Goal: Transaction & Acquisition: Purchase product/service

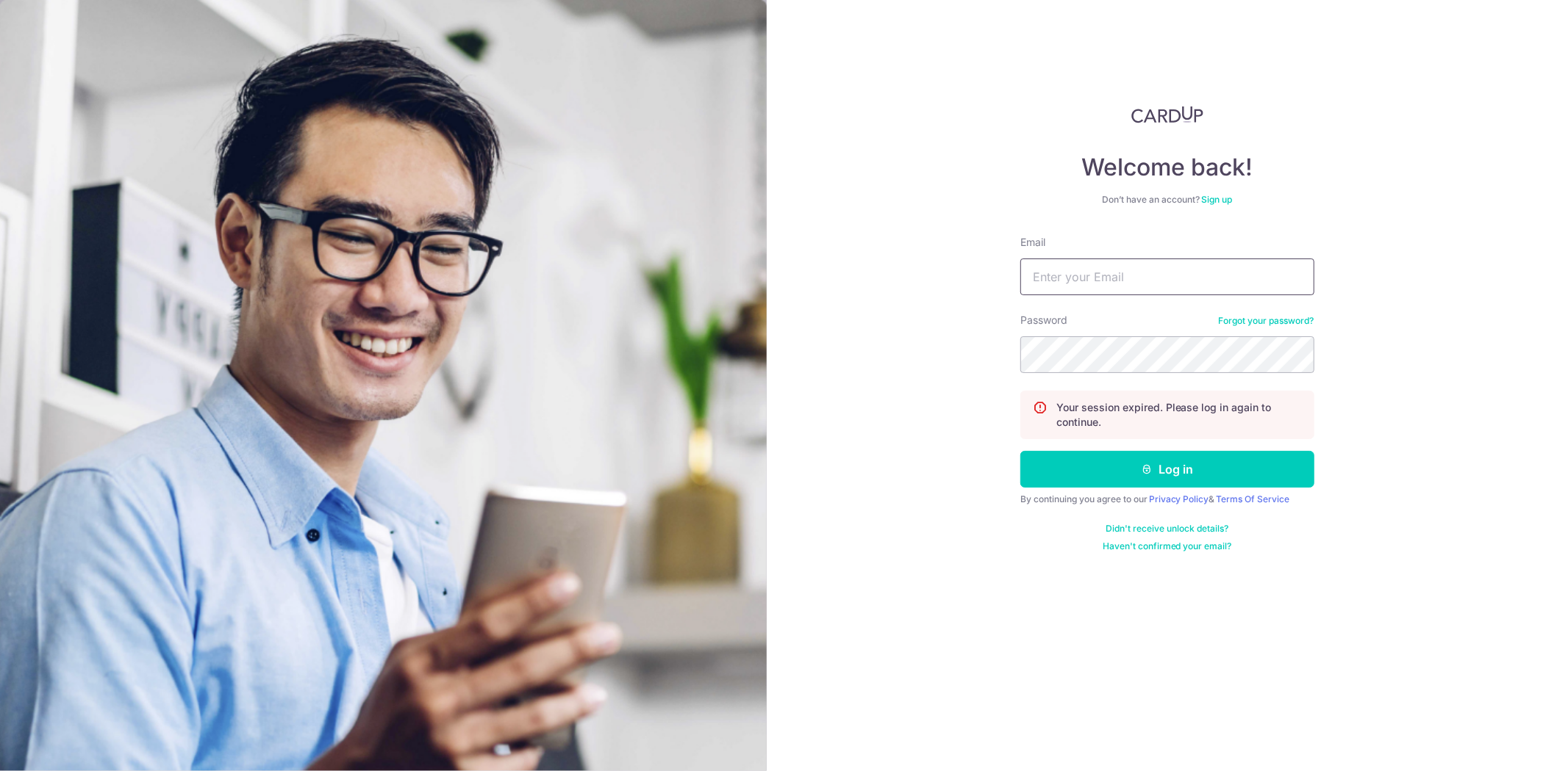
type input "[PERSON_NAME][EMAIL_ADDRESS][DOMAIN_NAME]"
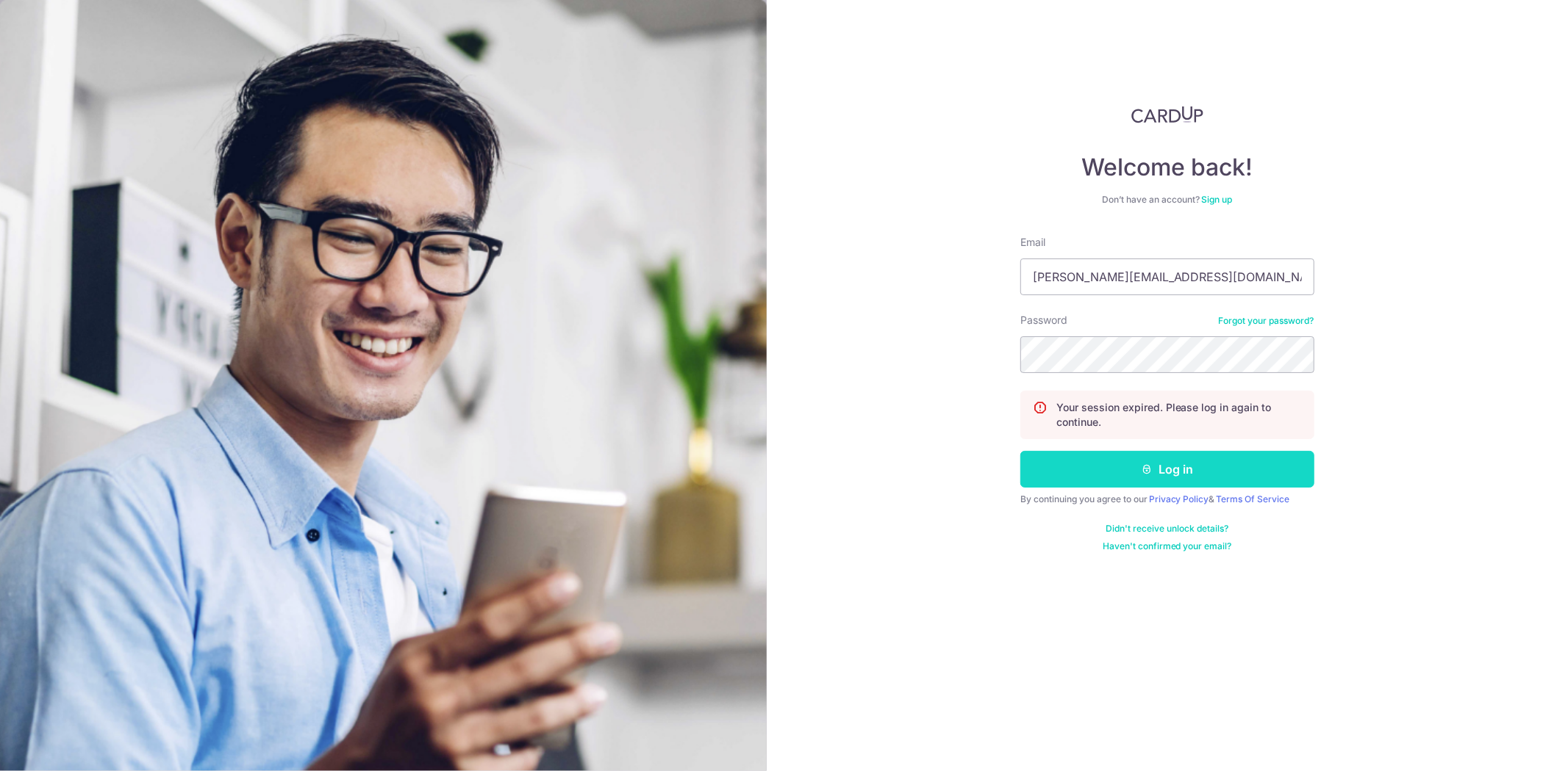
drag, startPoint x: 0, startPoint y: 0, endPoint x: 1166, endPoint y: 465, distance: 1255.3
click at [1166, 465] on button "Log in" at bounding box center [1167, 470] width 294 height 37
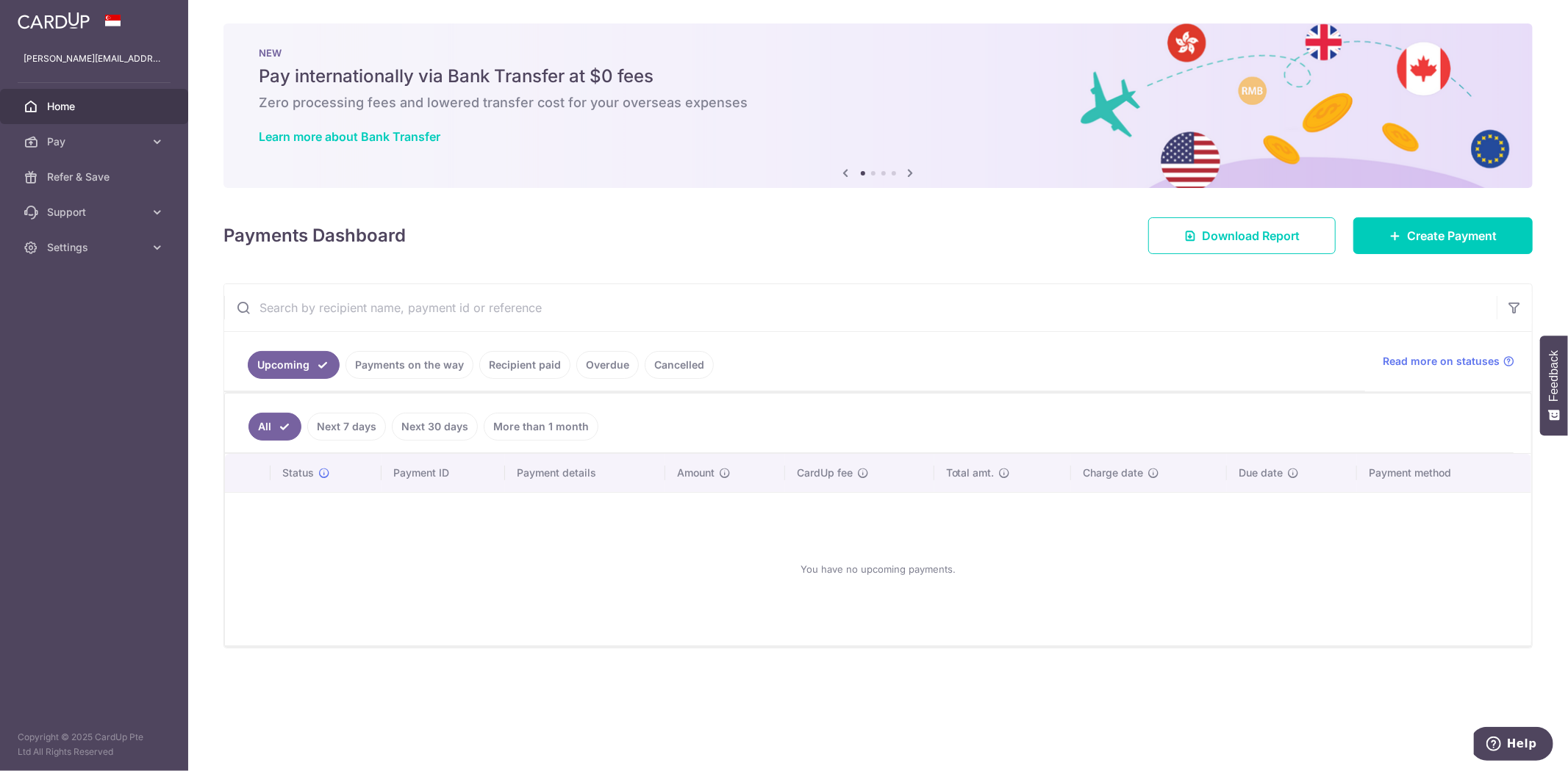
click at [511, 364] on link "Recipient paid" at bounding box center [525, 365] width 91 height 28
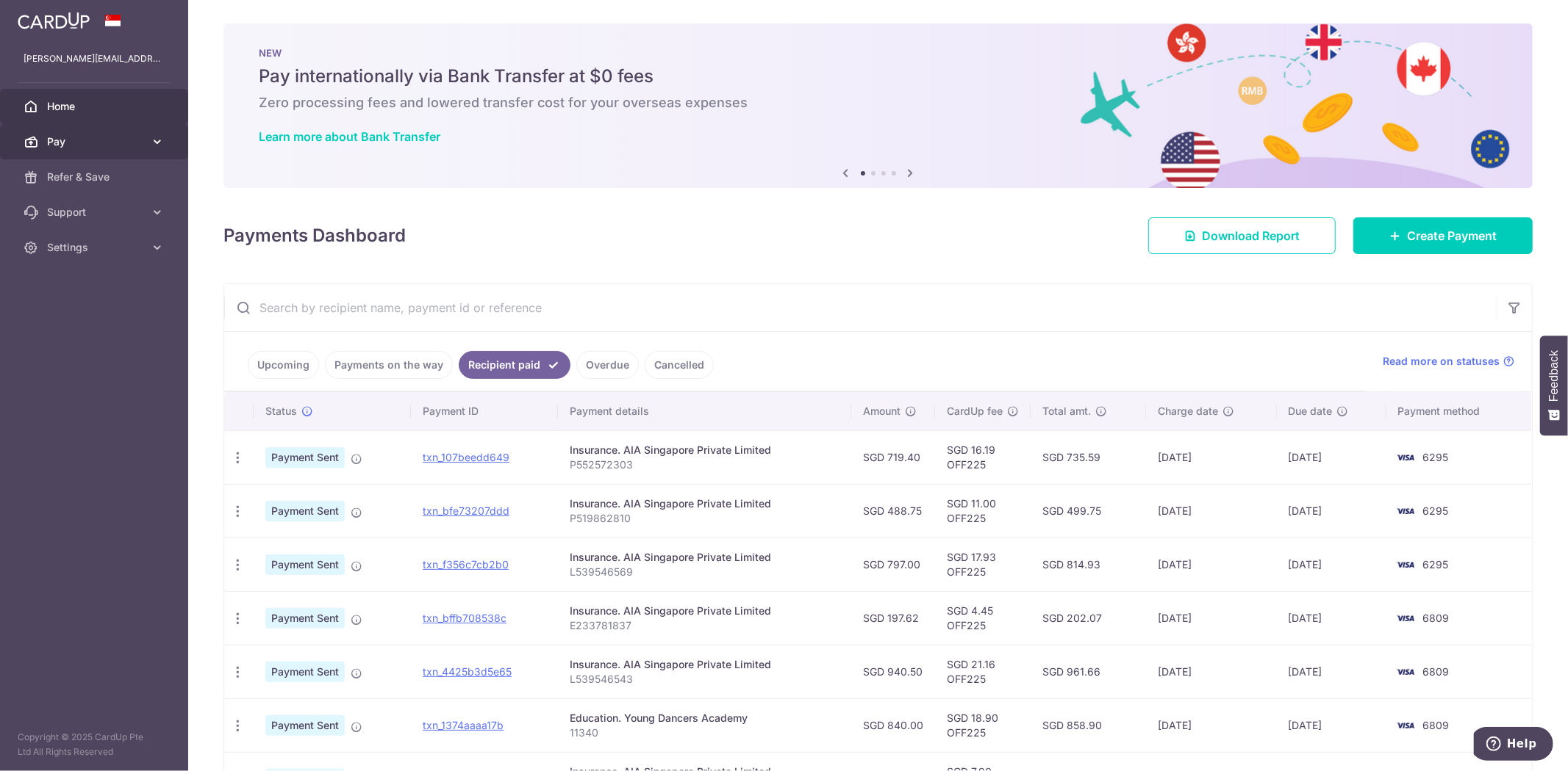
click at [125, 148] on span "Pay" at bounding box center [96, 142] width 97 height 15
click at [112, 177] on span "Payments" at bounding box center [96, 177] width 97 height 15
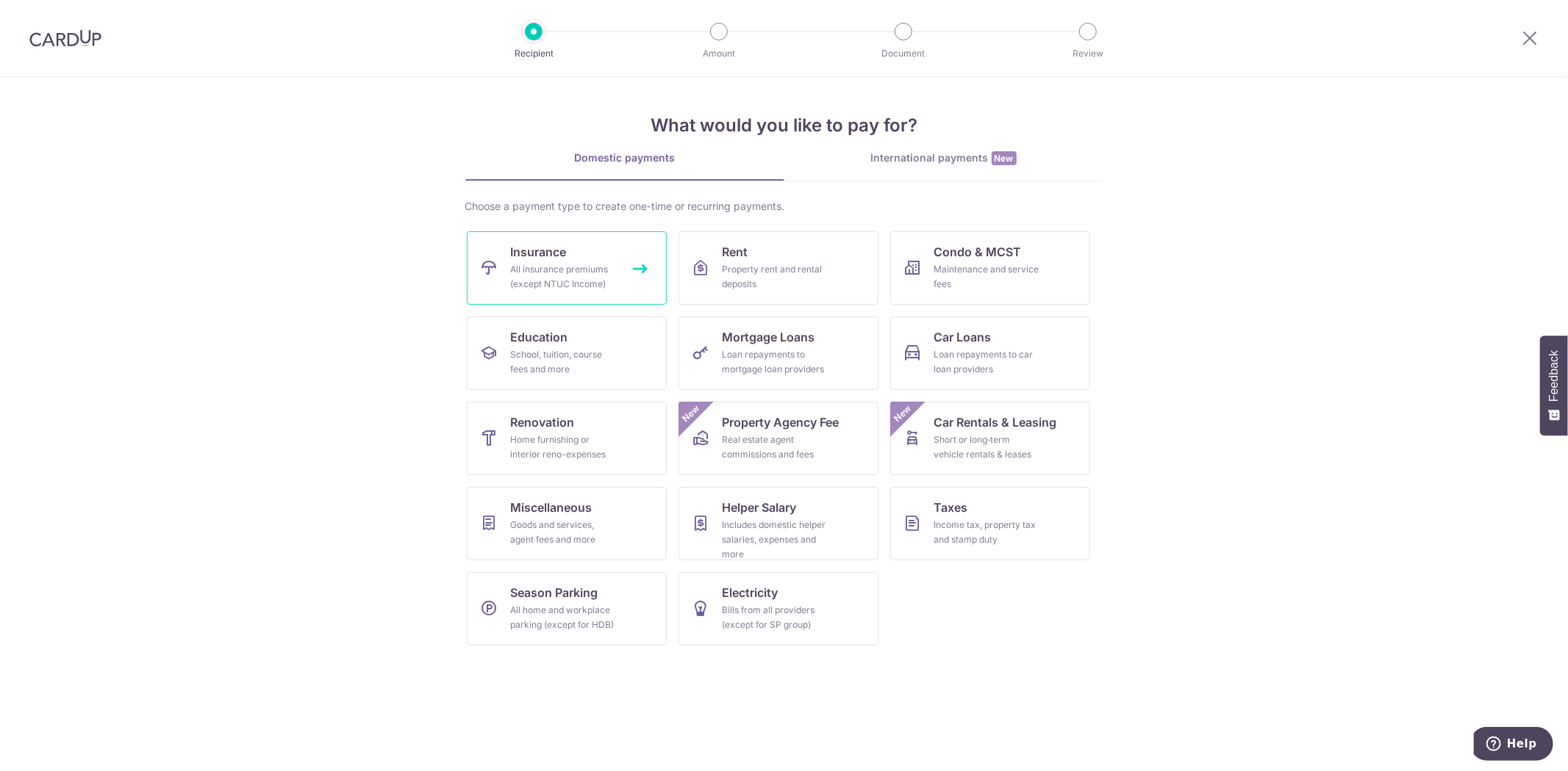
click at [560, 268] on div "All insurance premiums (except NTUC Income)" at bounding box center [564, 277] width 106 height 30
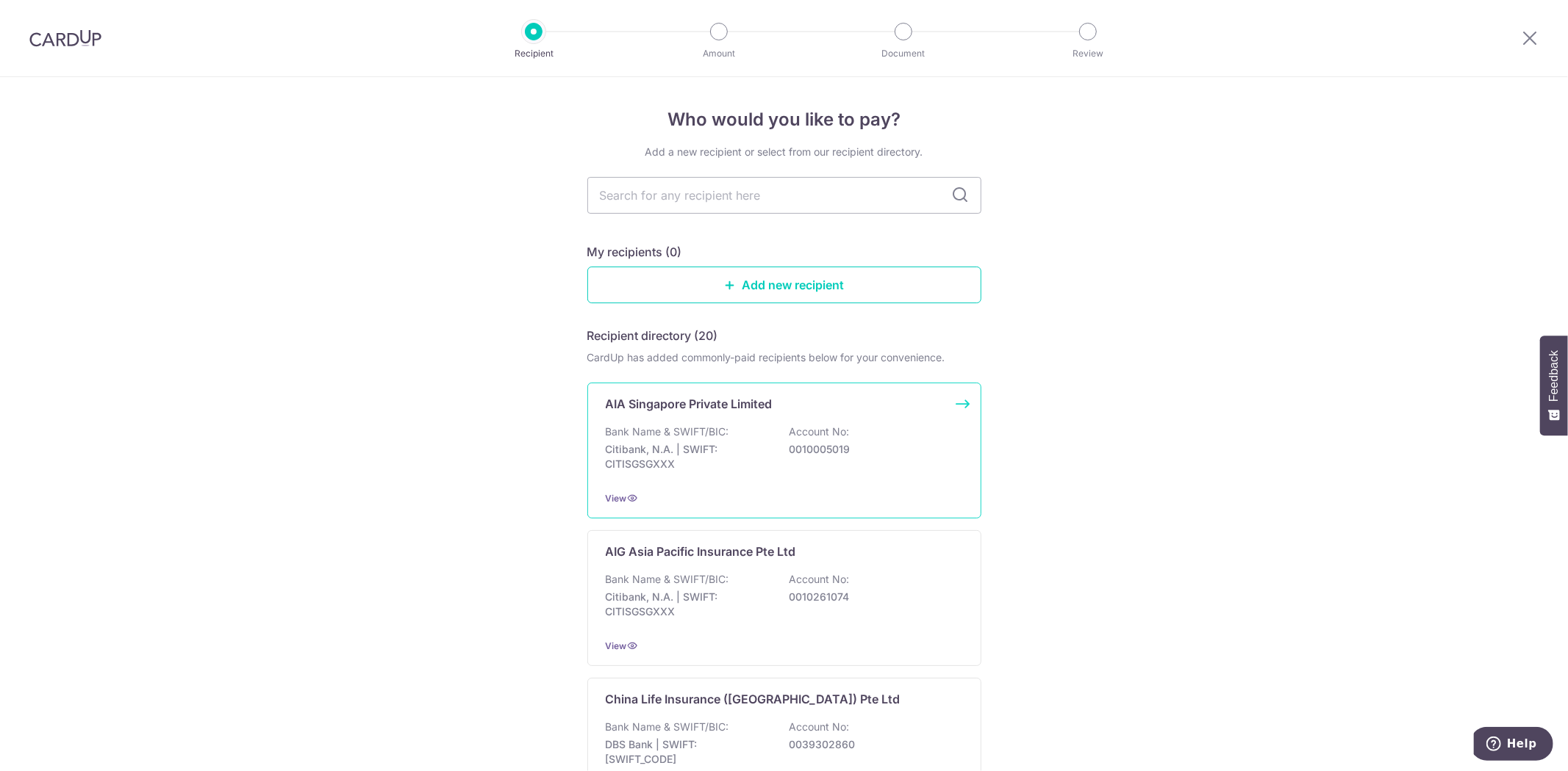
click at [809, 444] on p "0010005019" at bounding box center [871, 450] width 165 height 15
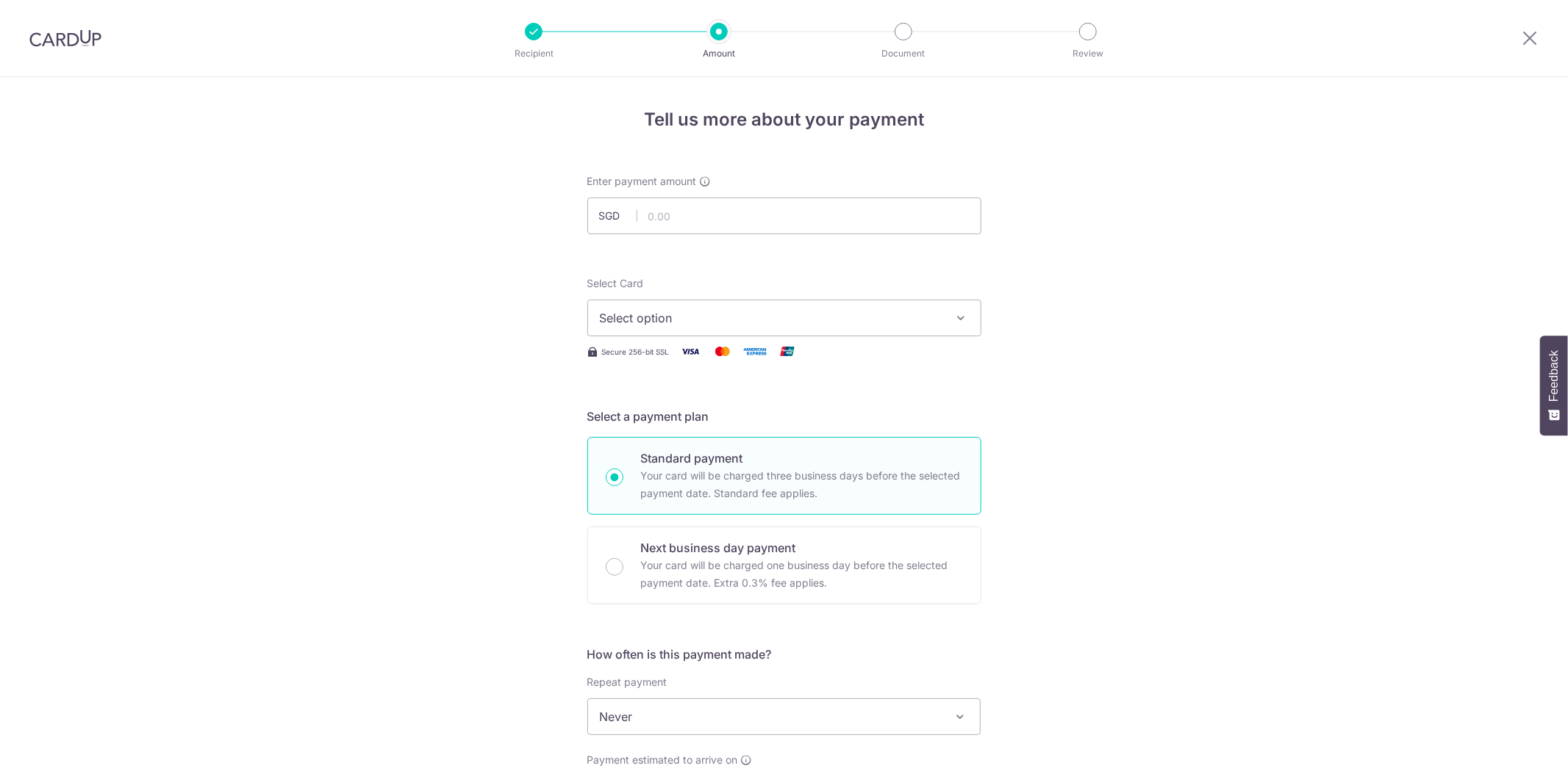
click at [711, 191] on div "Enter payment amount SGD" at bounding box center [784, 203] width 394 height 60
click at [709, 239] on form "Enter payment amount SGD Select Card Select option Add credit card Your Cards *…" at bounding box center [784, 755] width 394 height 1163
click at [720, 219] on input "text" at bounding box center [784, 216] width 394 height 37
type input "345.50"
click at [741, 307] on button "Select option" at bounding box center [784, 319] width 394 height 37
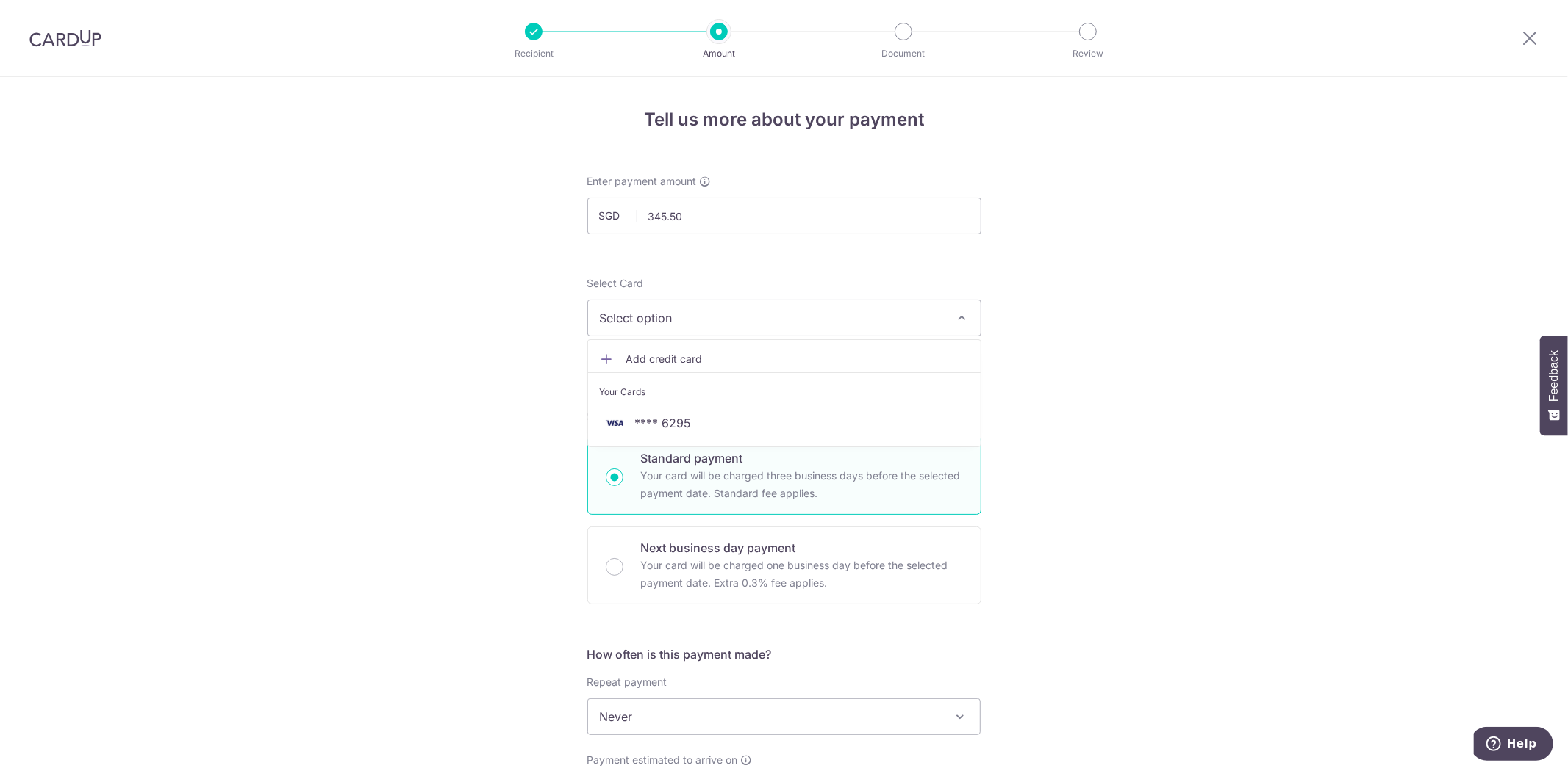
drag, startPoint x: 710, startPoint y: 399, endPoint x: 702, endPoint y: 428, distance: 30.1
click at [710, 399] on li "Your Cards" at bounding box center [784, 389] width 392 height 33
click at [699, 434] on div "Select a payment plan Standard payment Your card will be charged three business…" at bounding box center [784, 506] width 394 height 197
click at [710, 334] on button "Select option" at bounding box center [784, 319] width 394 height 37
click at [716, 321] on span "Select option" at bounding box center [771, 318] width 343 height 18
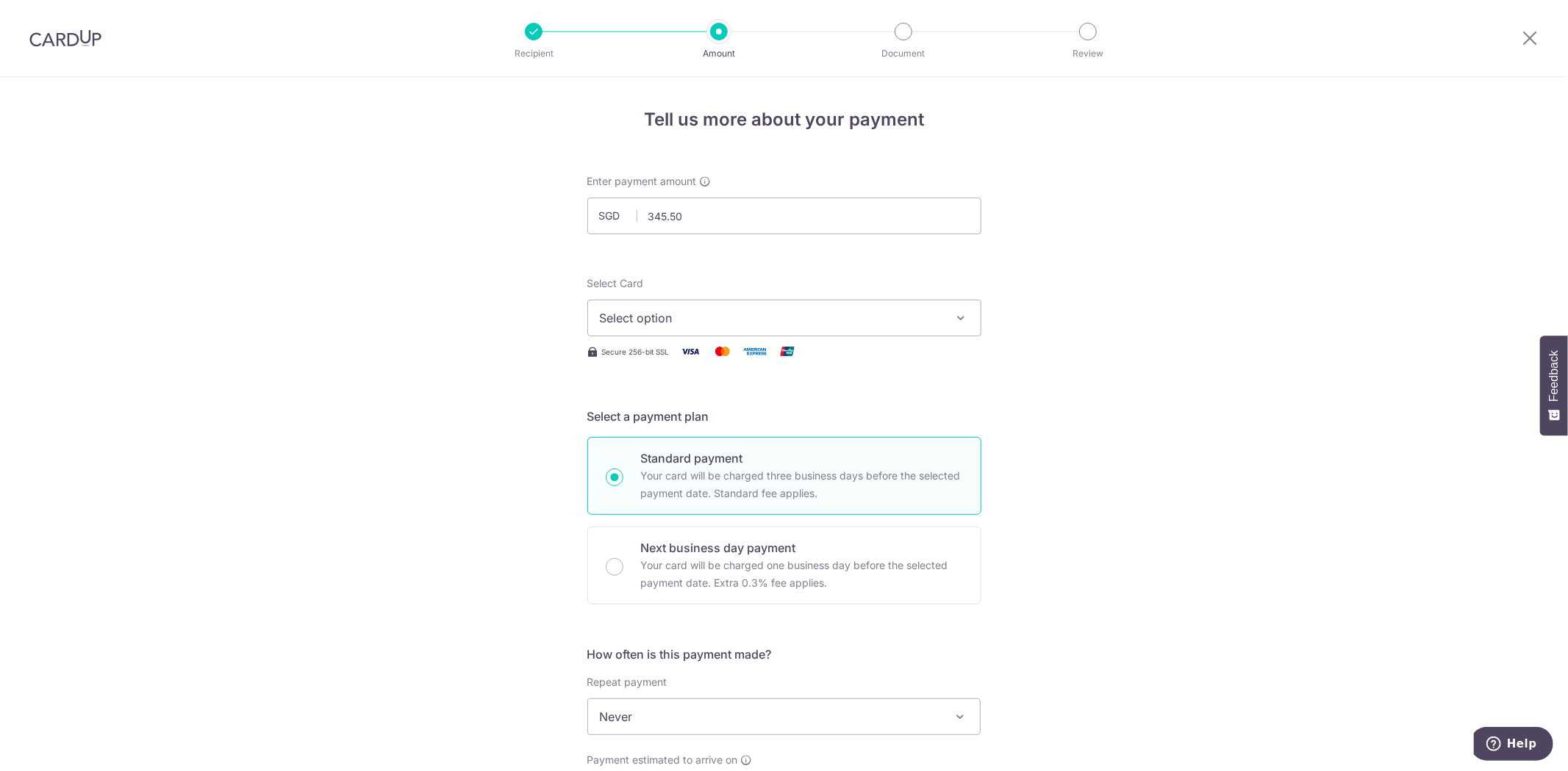
click at [716, 321] on span "Select option" at bounding box center [771, 318] width 343 height 18
click at [695, 428] on span "**** 6295" at bounding box center [784, 423] width 369 height 18
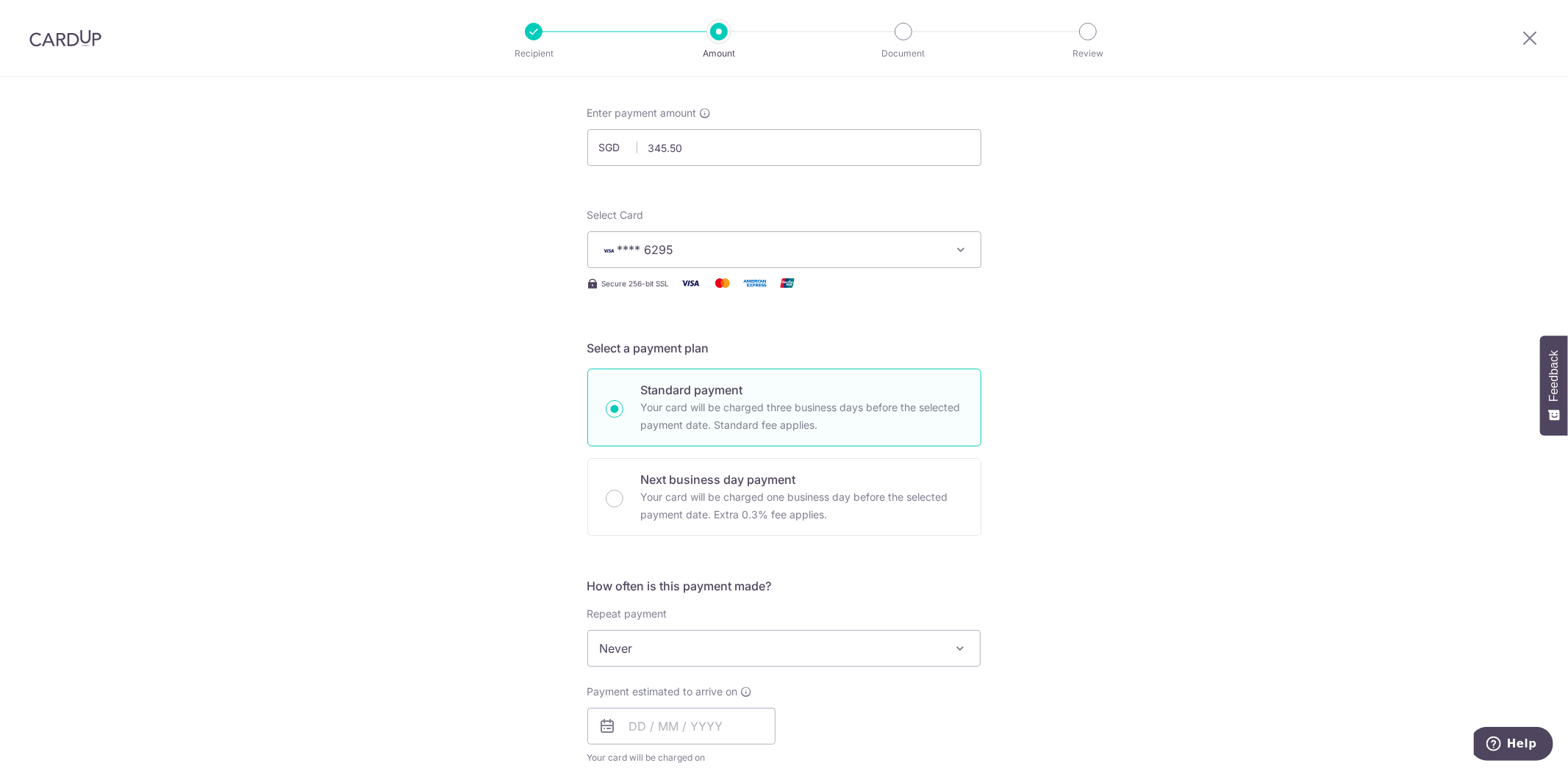
scroll to position [326, 0]
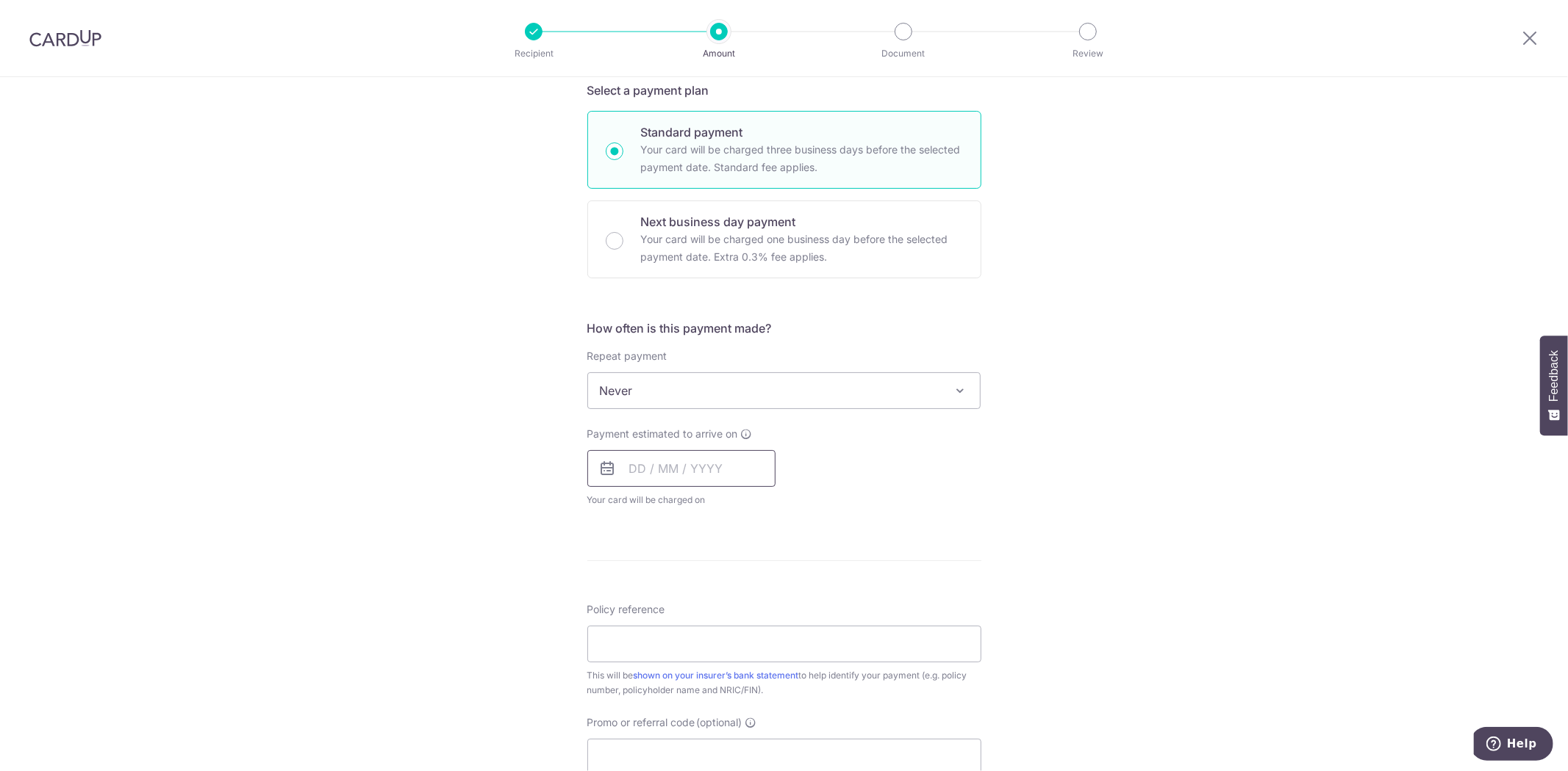
click at [625, 463] on input "text" at bounding box center [681, 469] width 188 height 37
click at [731, 628] on link "18" at bounding box center [734, 632] width 23 height 23
type input "[DATE]"
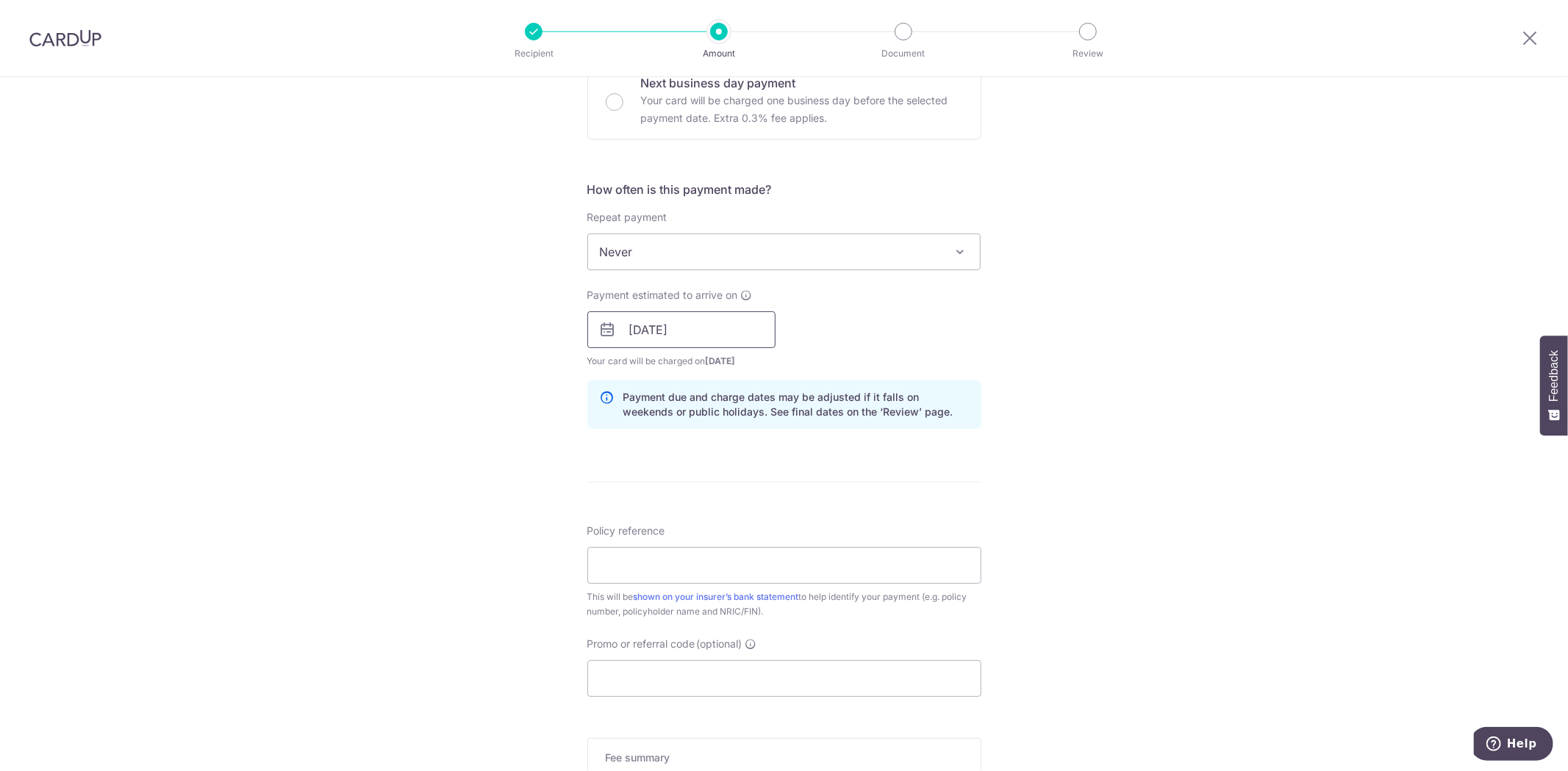
scroll to position [490, 0]
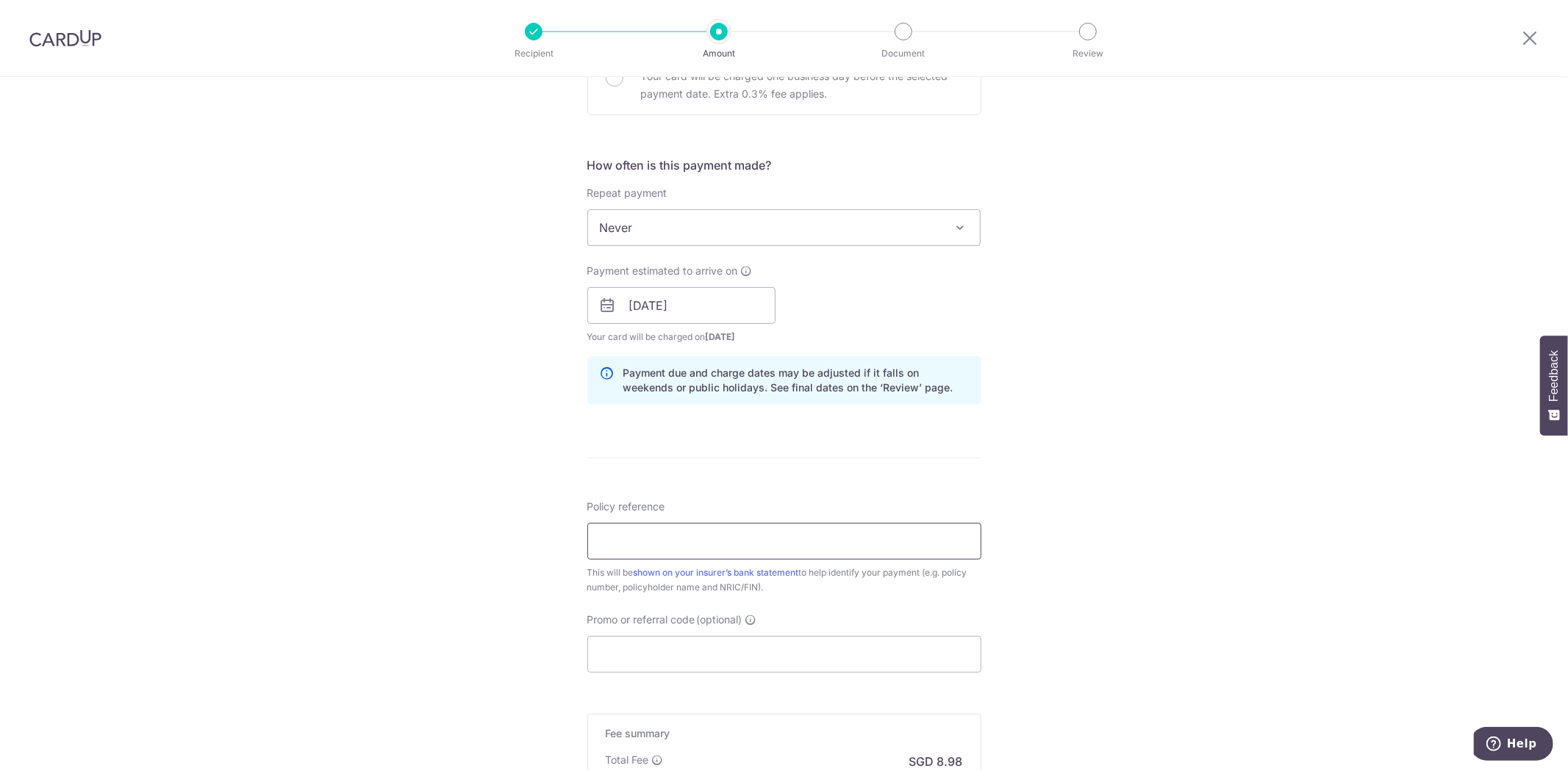
click at [705, 543] on input "Policy reference" at bounding box center [784, 542] width 394 height 37
type input "L542233128"
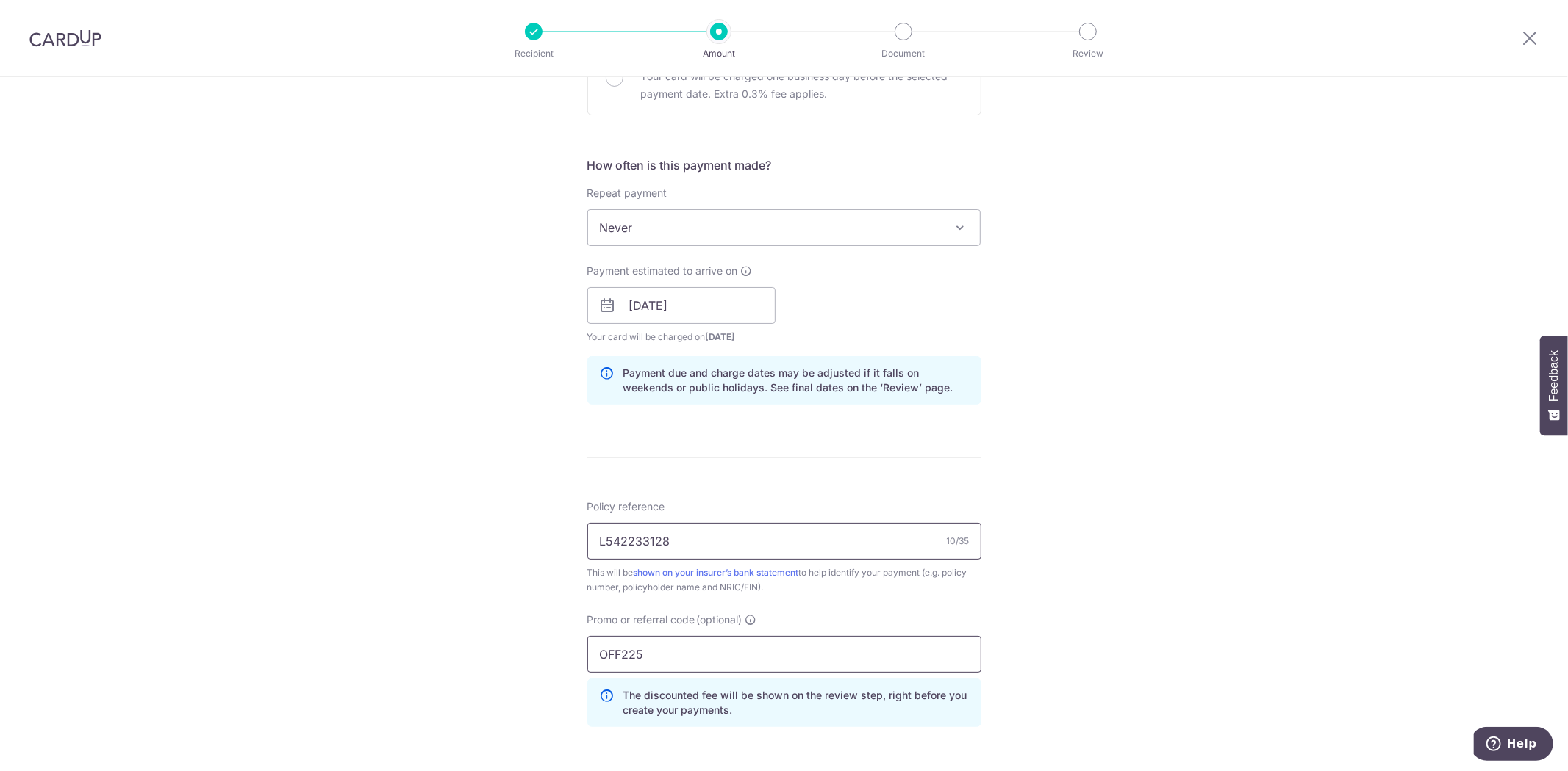
type input "OFF225"
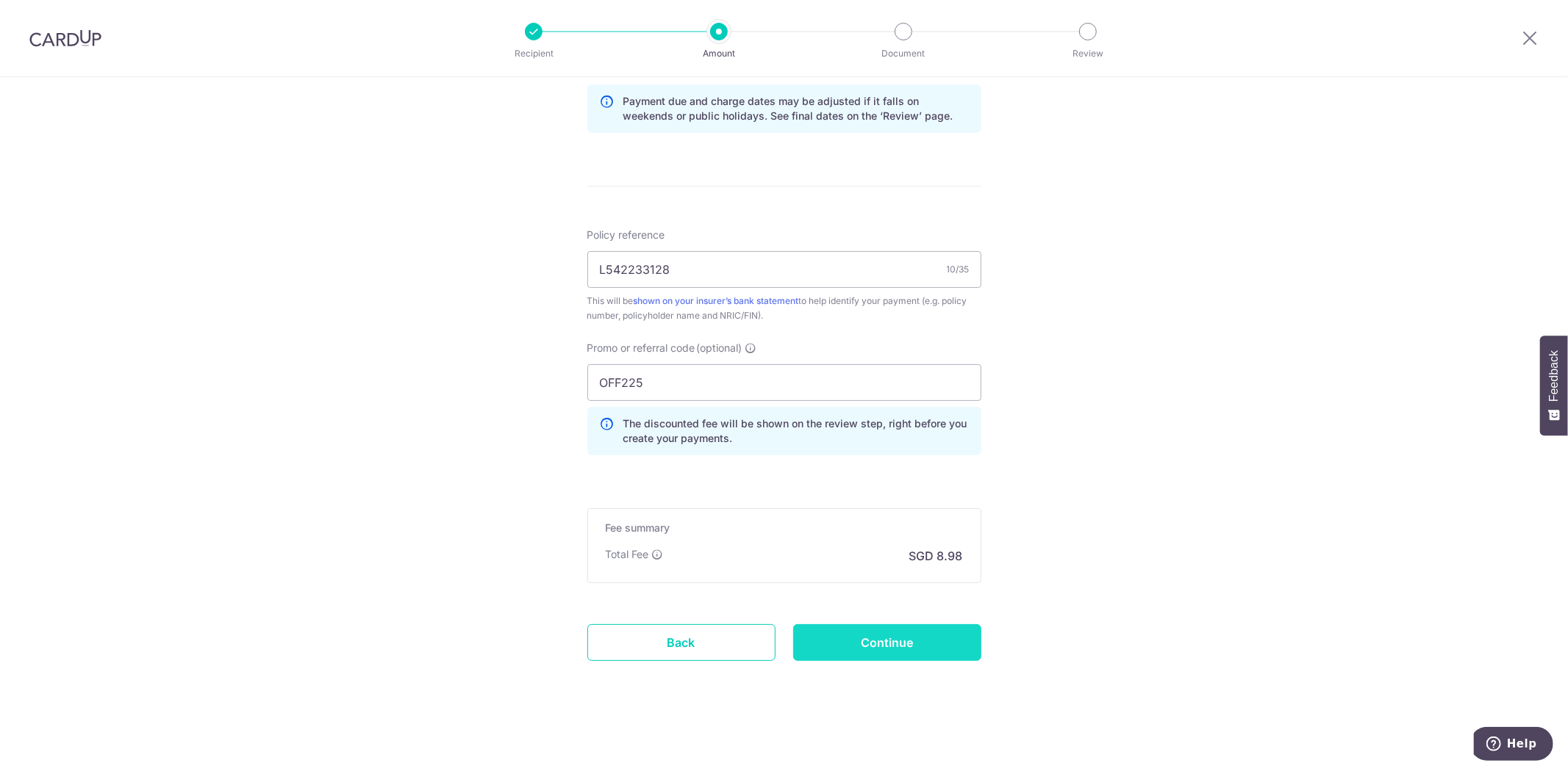
click at [842, 648] on input "Continue" at bounding box center [887, 643] width 188 height 37
type input "Create Schedule"
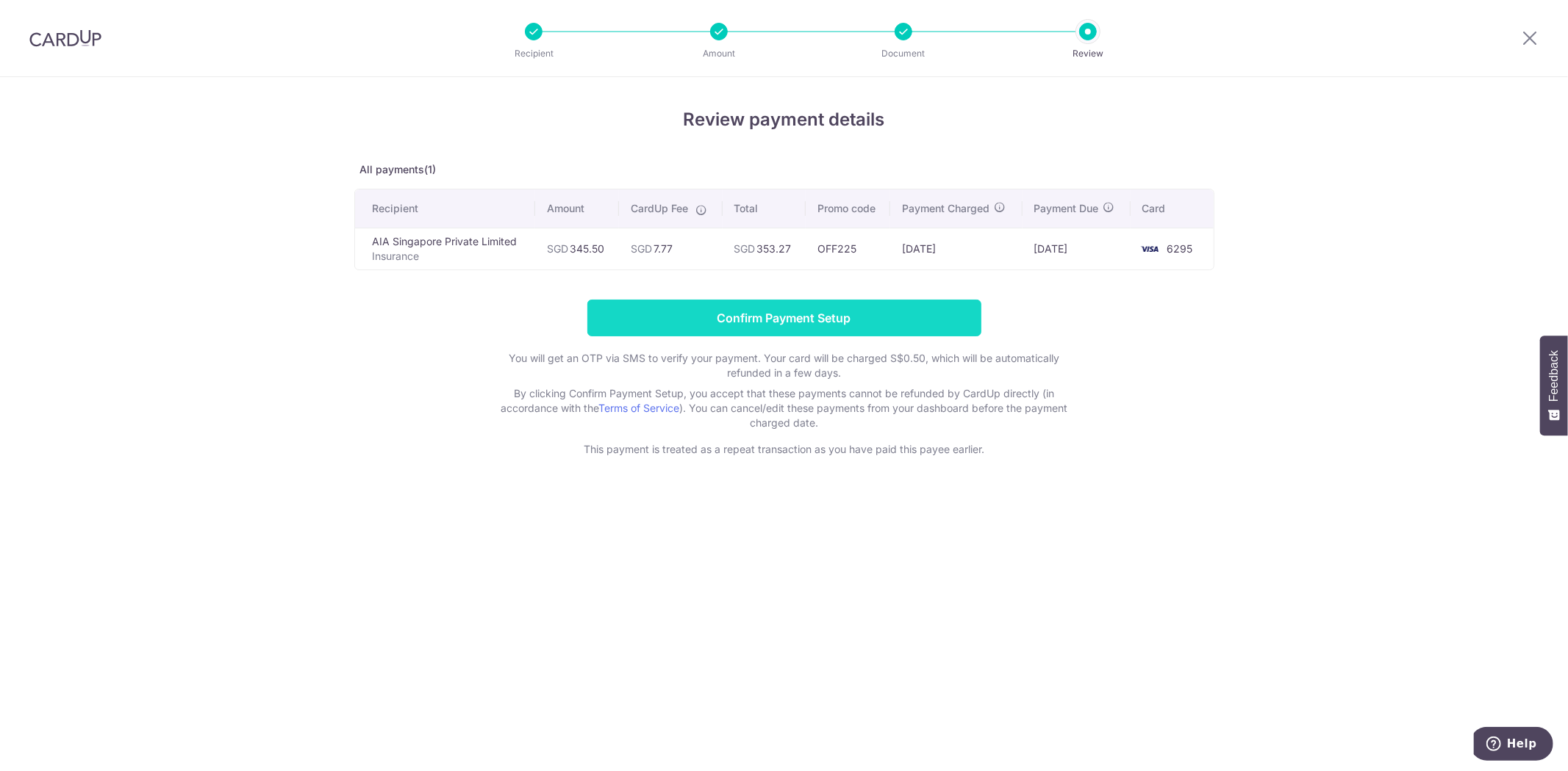
click at [933, 314] on input "Confirm Payment Setup" at bounding box center [784, 319] width 394 height 37
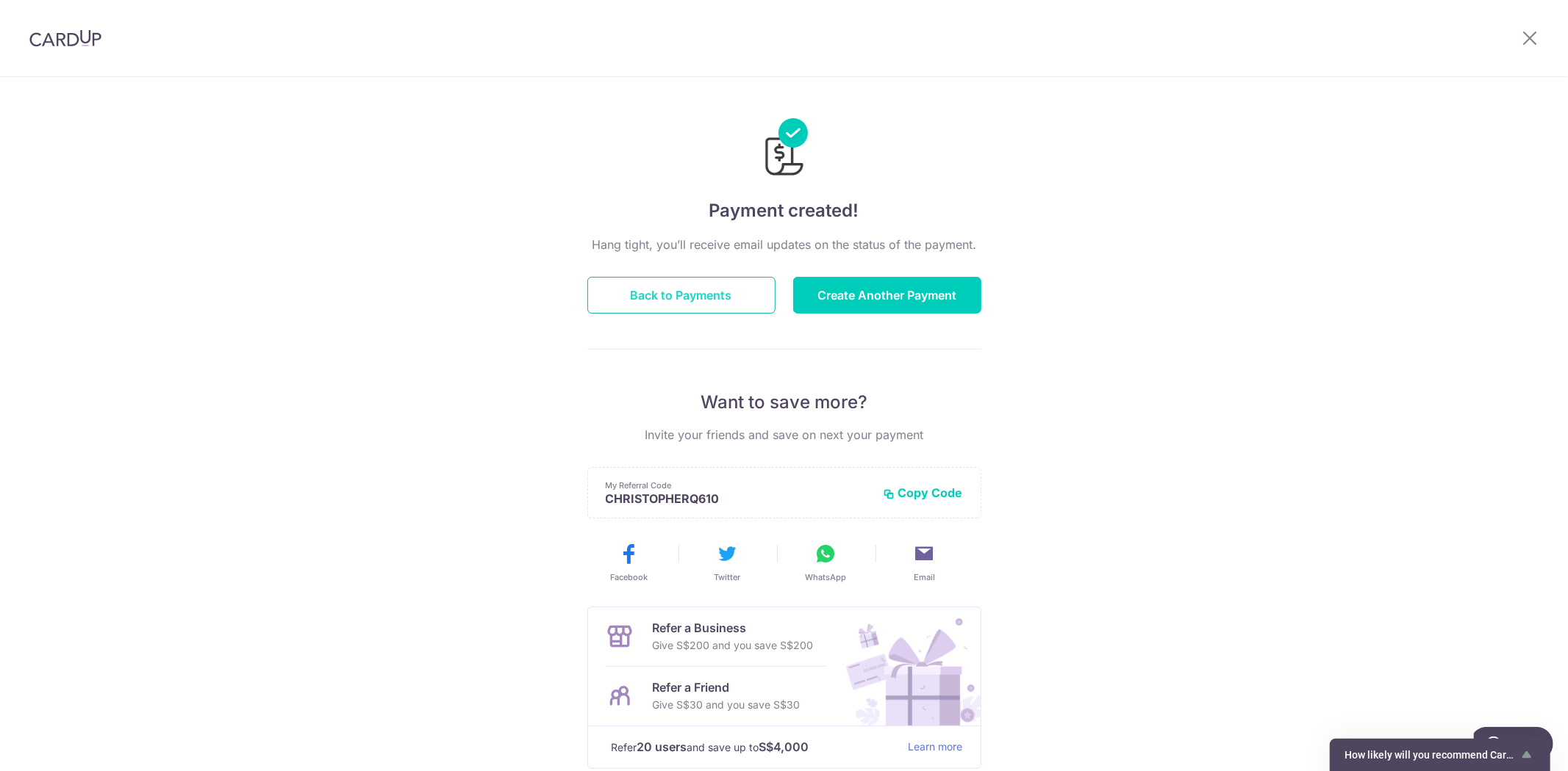
click at [725, 298] on button "Back to Payments" at bounding box center [681, 295] width 188 height 37
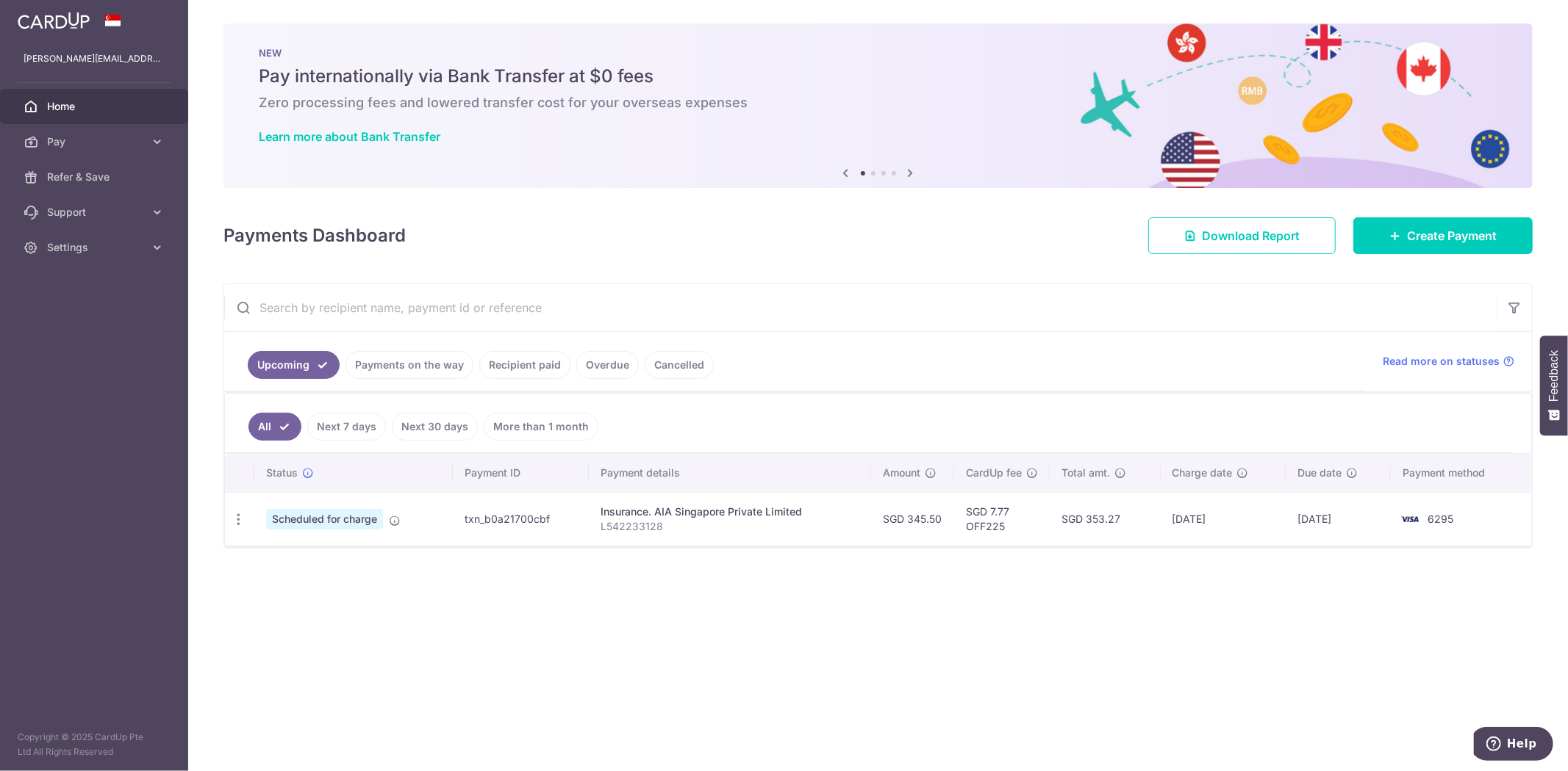
click at [560, 366] on link "Recipient paid" at bounding box center [525, 365] width 91 height 28
